Goal: Navigation & Orientation: Find specific page/section

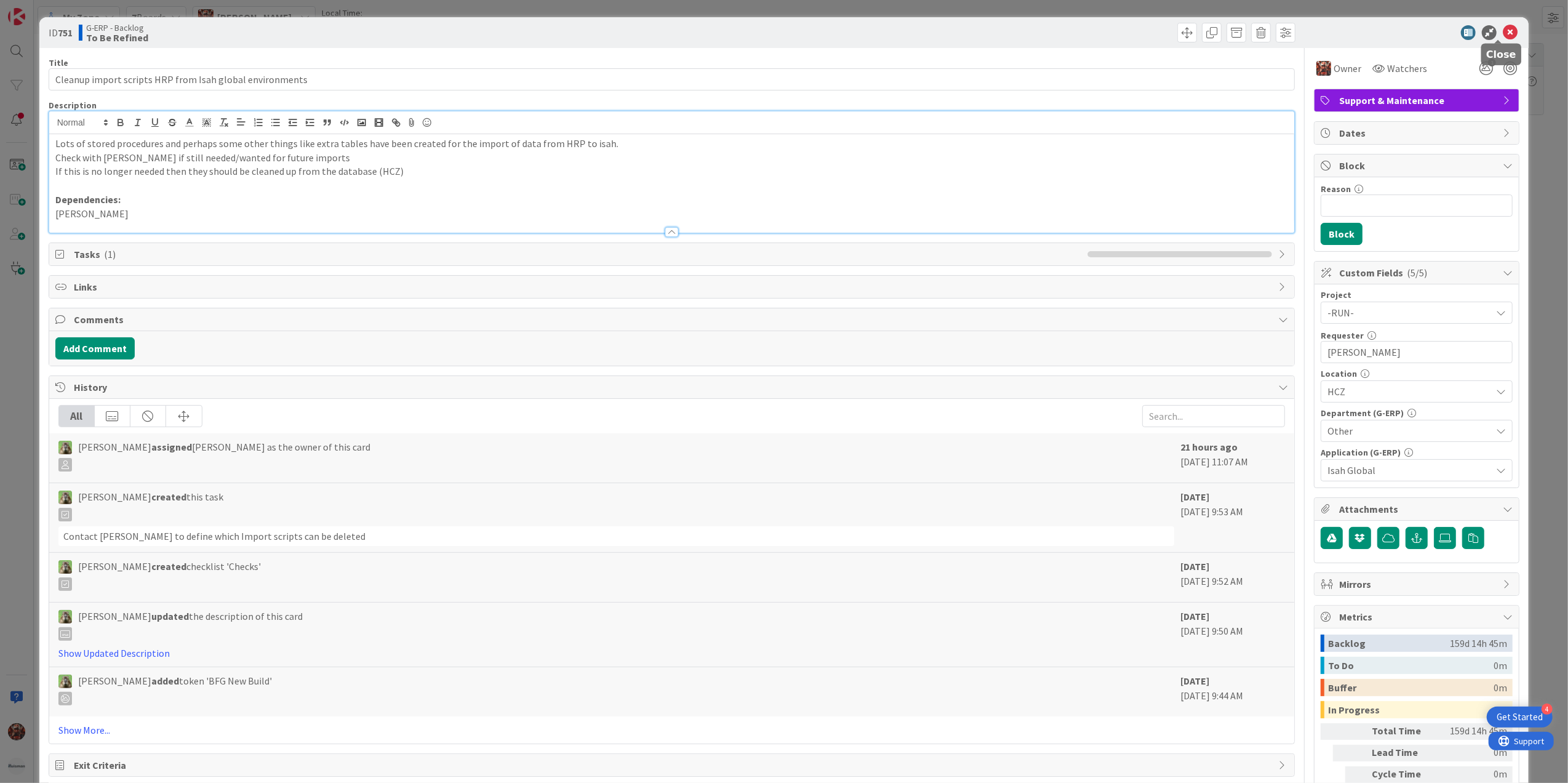
click at [1503, 32] on icon at bounding box center [1510, 32] width 15 height 15
click at [1503, 31] on icon at bounding box center [1510, 32] width 15 height 15
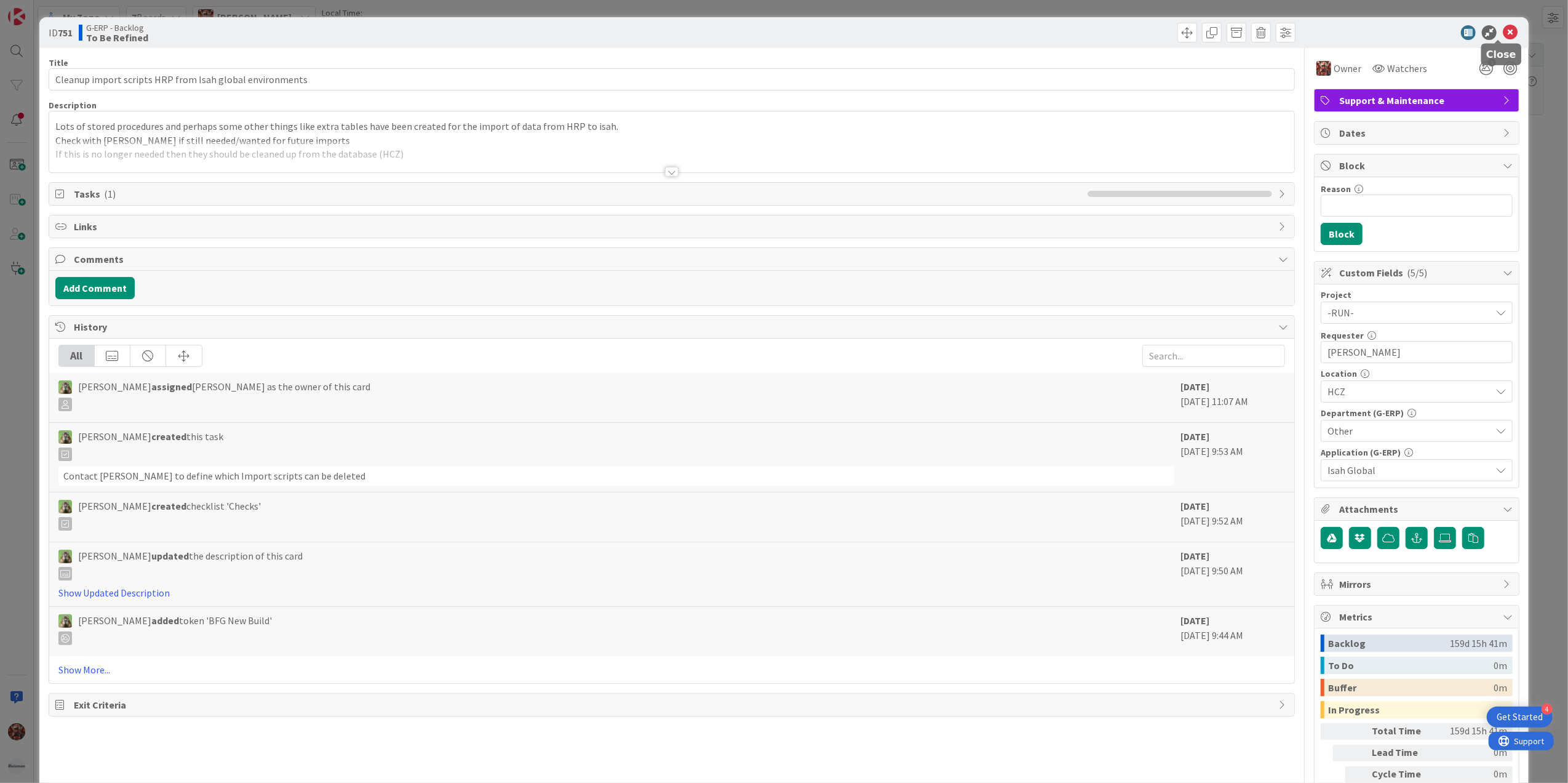
click at [1503, 30] on icon at bounding box center [1510, 32] width 15 height 15
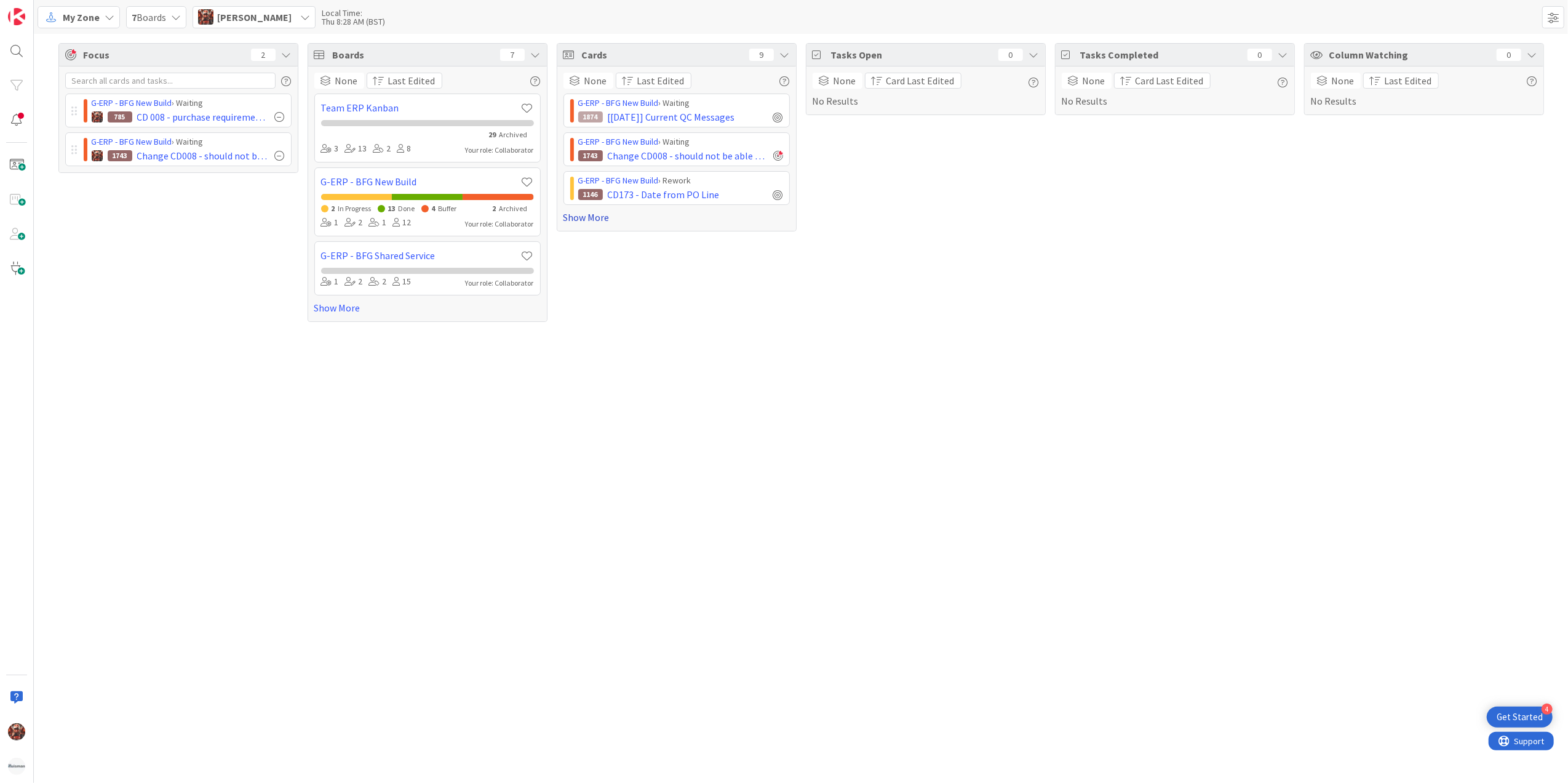
click at [603, 217] on link "Show More" at bounding box center [677, 217] width 226 height 15
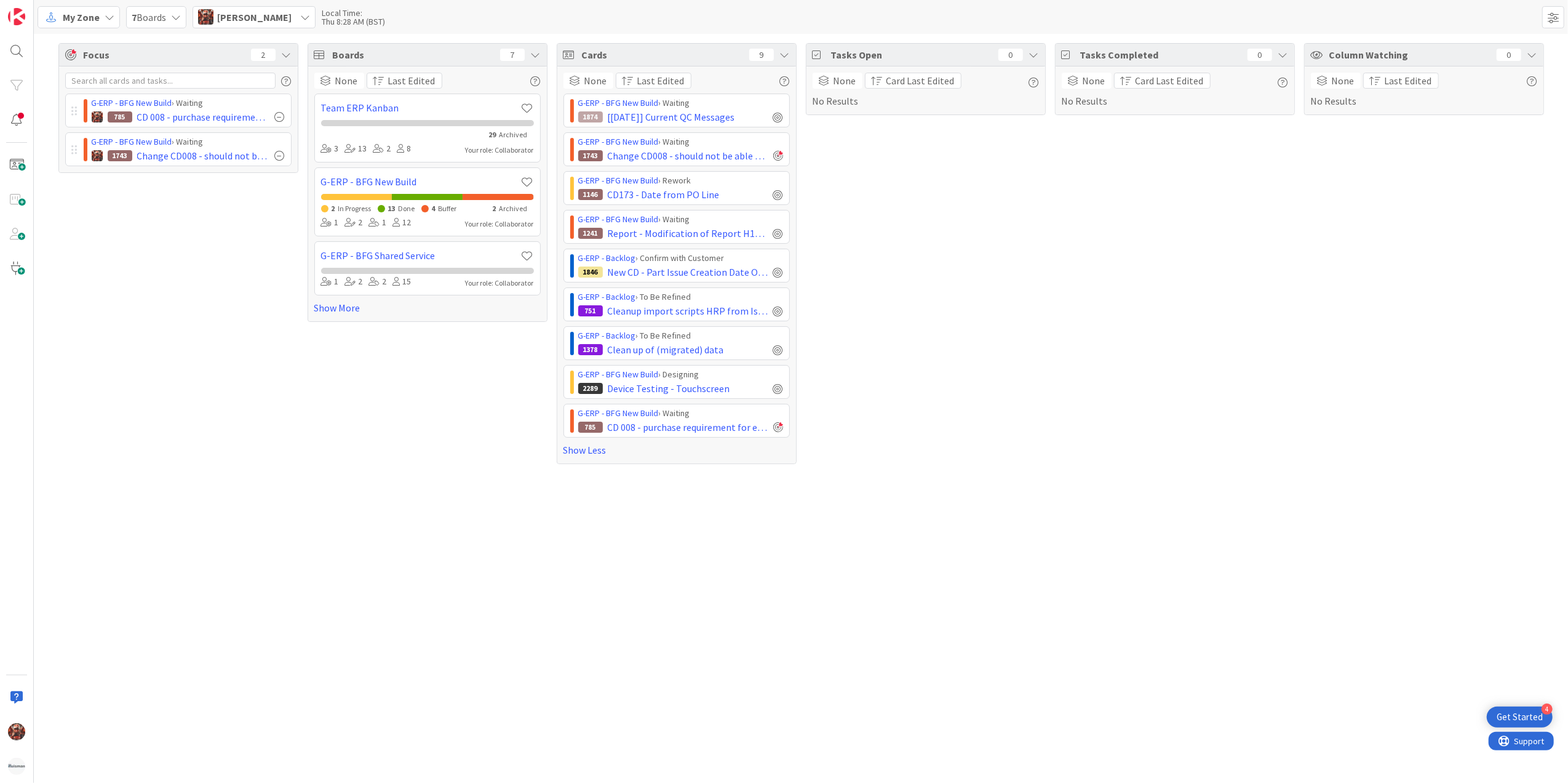
click at [673, 360] on div "G-ERP - Backlog › To Be Refined 1378 Clean up of (migrated) data" at bounding box center [677, 343] width 226 height 34
click at [672, 354] on span "Clean up of (migrated) data" at bounding box center [666, 349] width 116 height 15
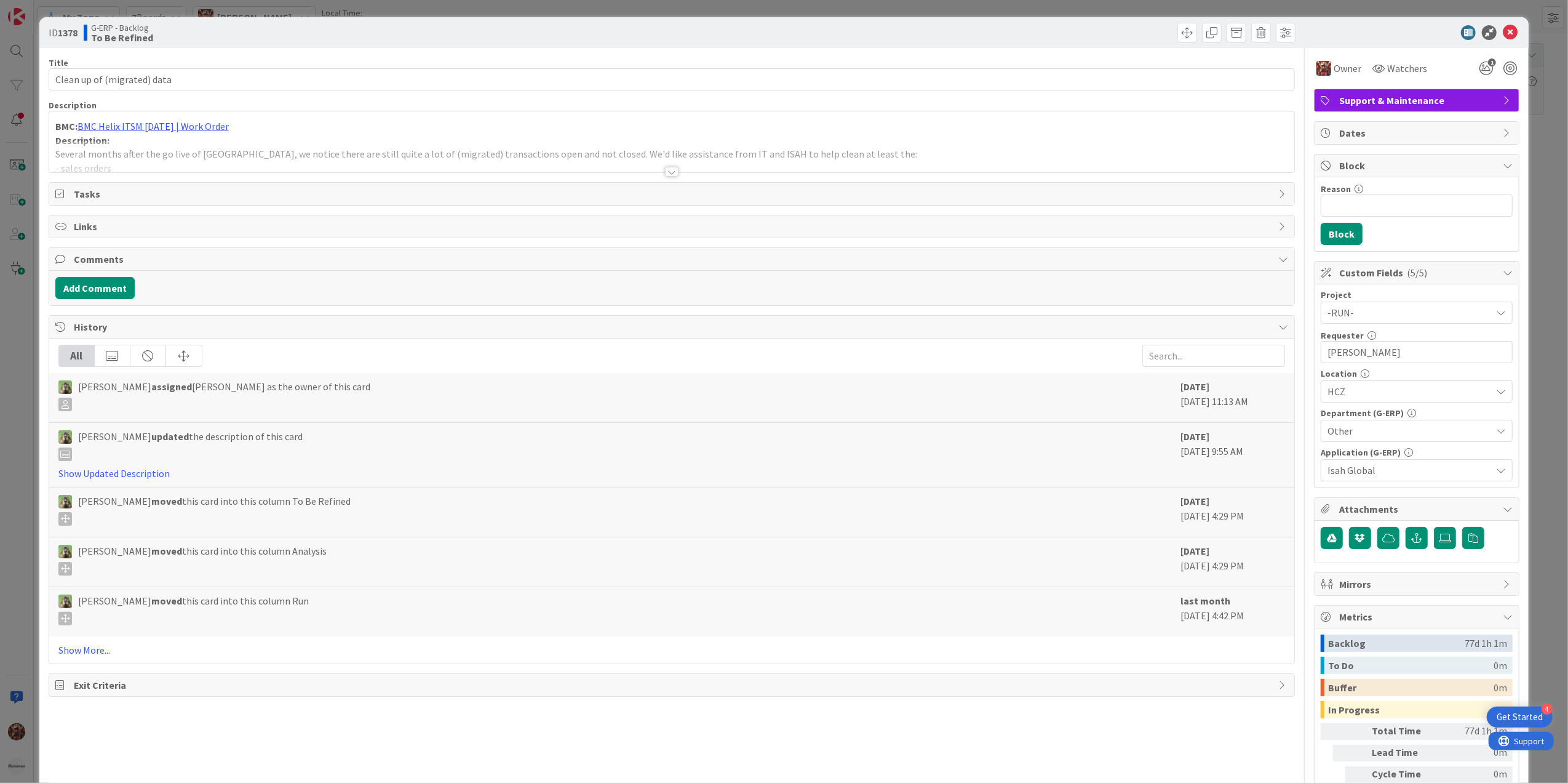
click at [656, 170] on div at bounding box center [671, 156] width 1246 height 31
